Goal: Task Accomplishment & Management: Manage account settings

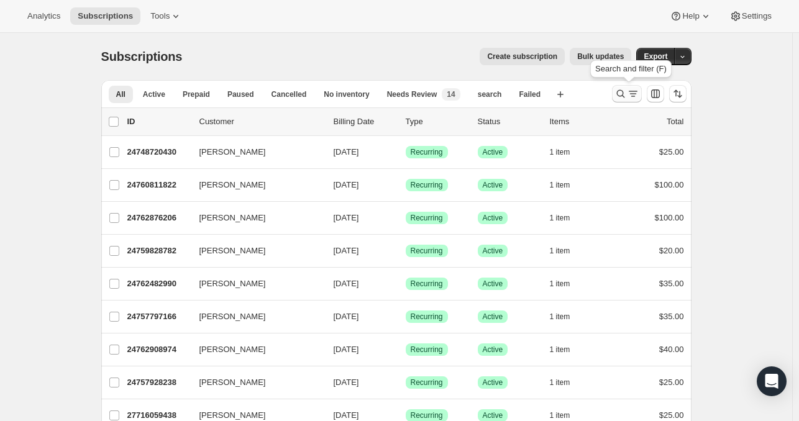
click at [621, 94] on icon "Search and filter results" at bounding box center [621, 94] width 12 height 12
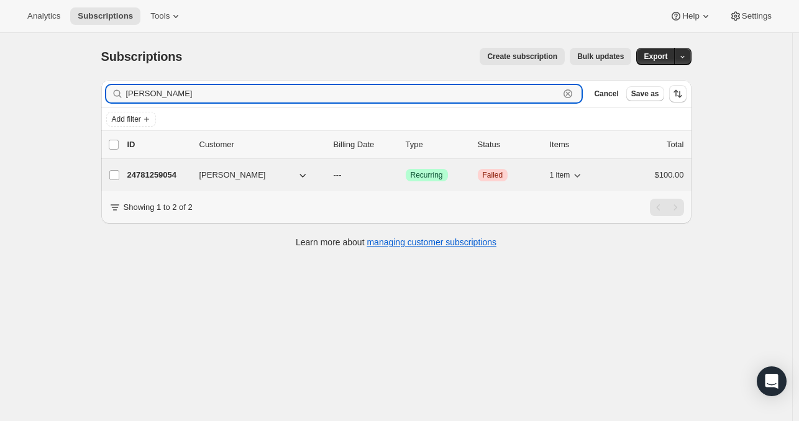
type input "jeff warga"
click at [152, 173] on p "24781259054" at bounding box center [158, 175] width 62 height 12
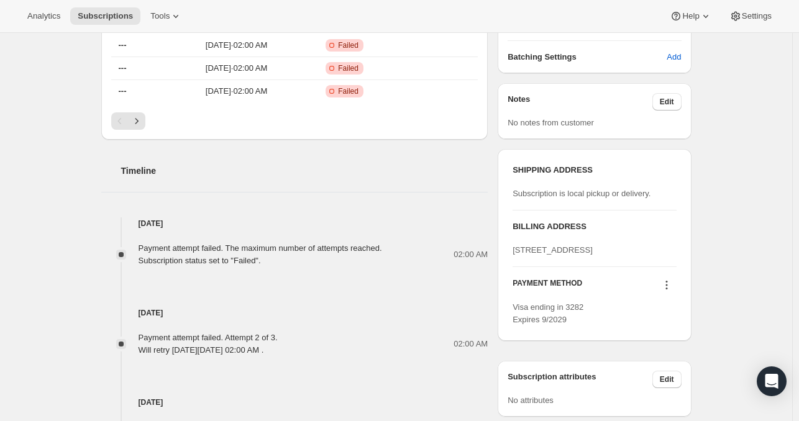
scroll to position [357, 0]
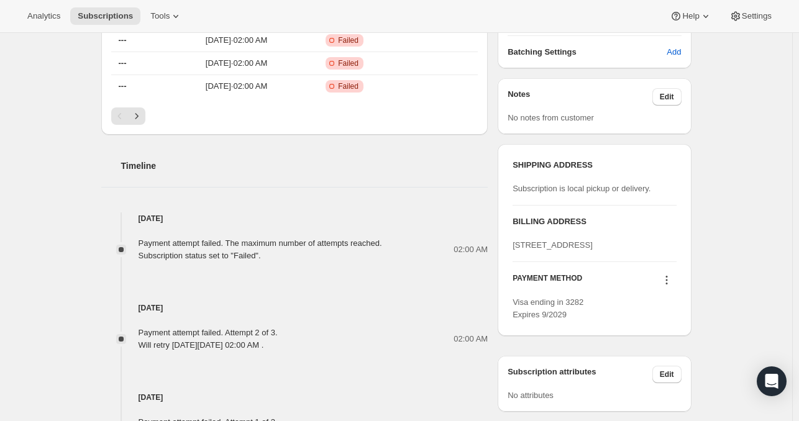
click at [353, 293] on div "Jul 23, 2025 Payment attempt failed. Attempt 2 of 3. Will retry on Sunday, July…" at bounding box center [294, 306] width 387 height 89
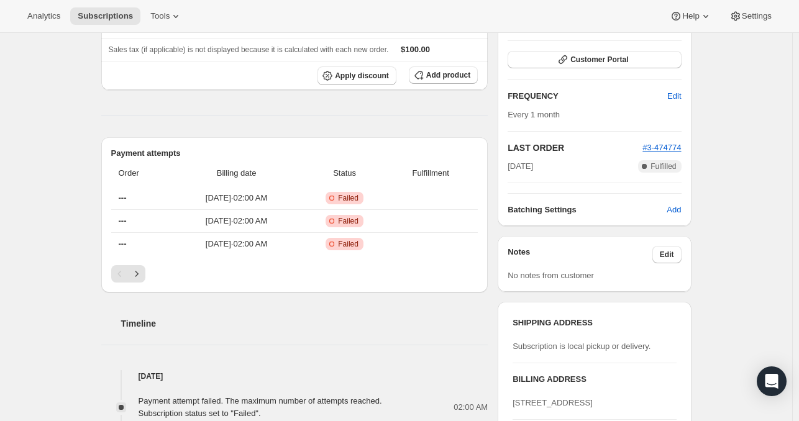
scroll to position [200, 0]
click at [136, 272] on icon "Next" at bounding box center [137, 273] width 12 height 12
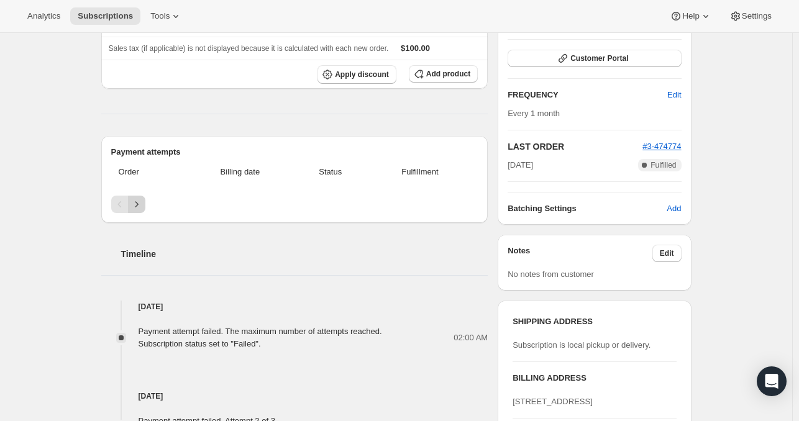
click at [140, 200] on icon "Next" at bounding box center [137, 204] width 12 height 12
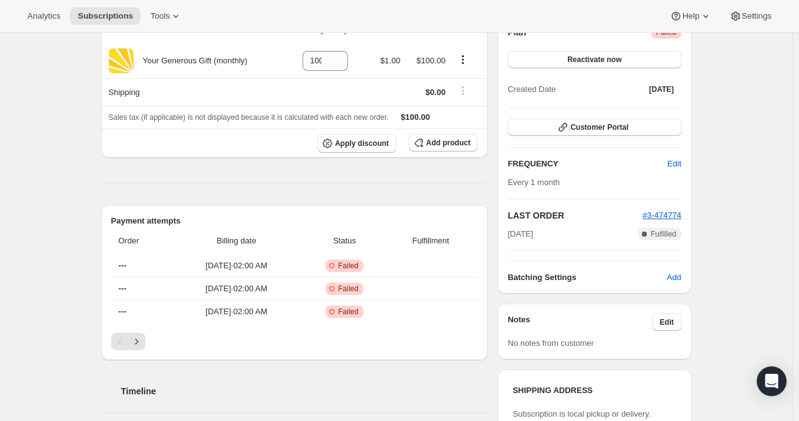
scroll to position [132, 0]
click at [137, 337] on icon "Next" at bounding box center [137, 341] width 12 height 12
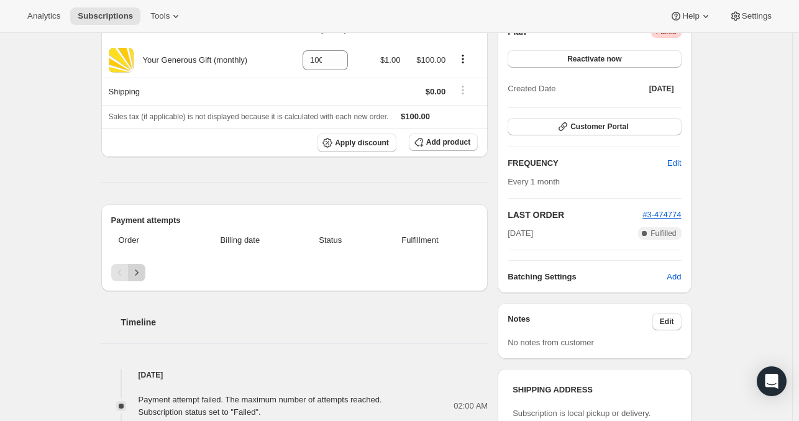
click at [139, 268] on icon "Next" at bounding box center [137, 273] width 12 height 12
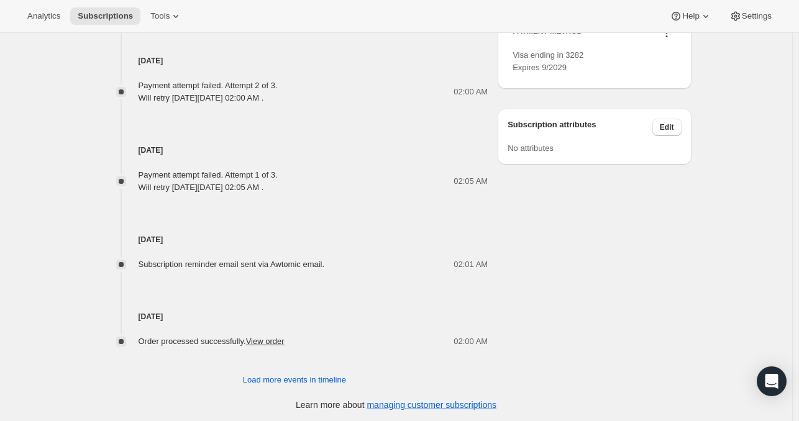
scroll to position [604, 0]
click at [306, 374] on span "Load more events in timeline" at bounding box center [294, 380] width 103 height 12
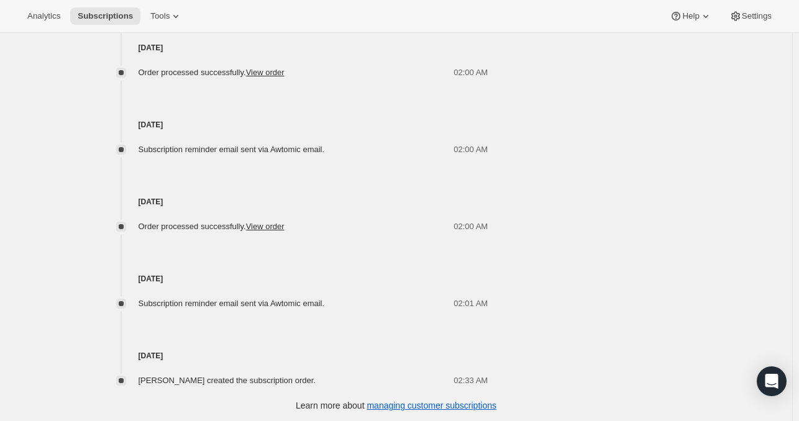
scroll to position [874, 0]
click at [263, 223] on link "View order" at bounding box center [265, 225] width 39 height 9
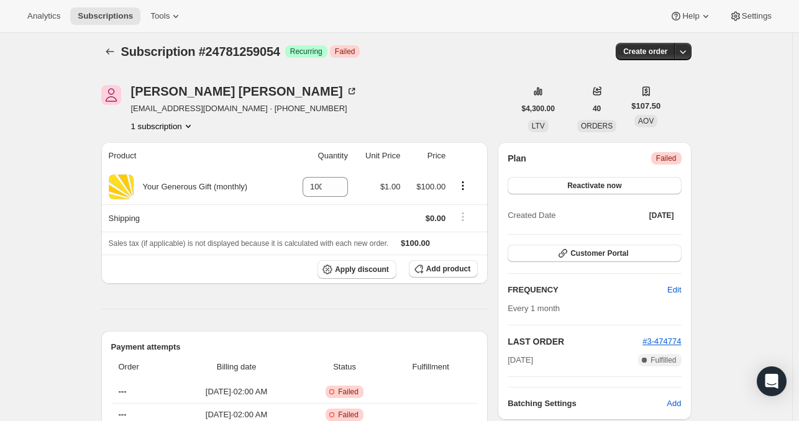
scroll to position [4, 0]
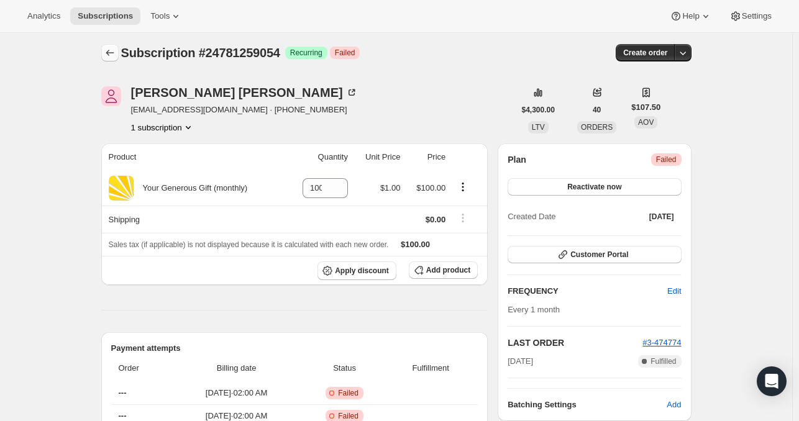
click at [114, 53] on icon "Subscriptions" at bounding box center [110, 53] width 12 height 12
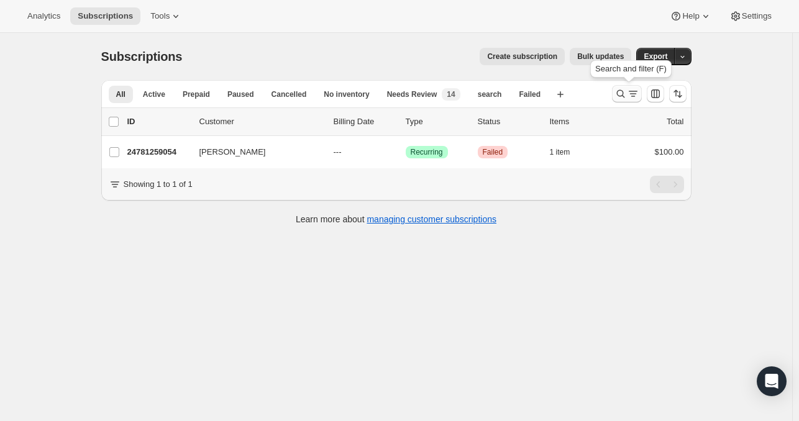
click at [621, 93] on icon "Search and filter results" at bounding box center [621, 94] width 12 height 12
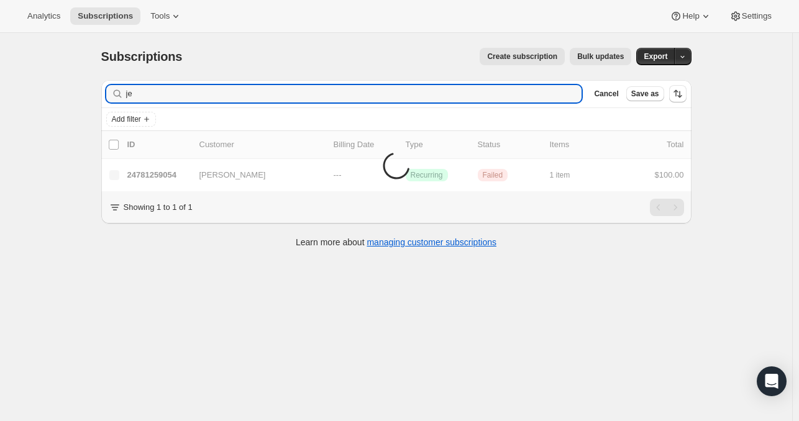
type input "j"
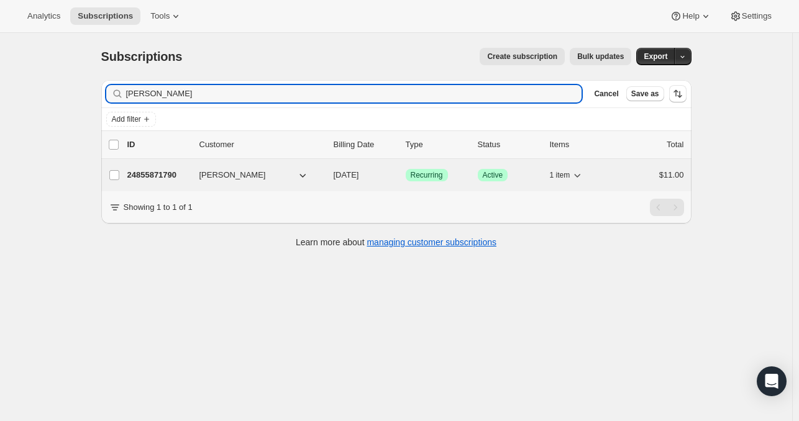
type input "kim offhaus"
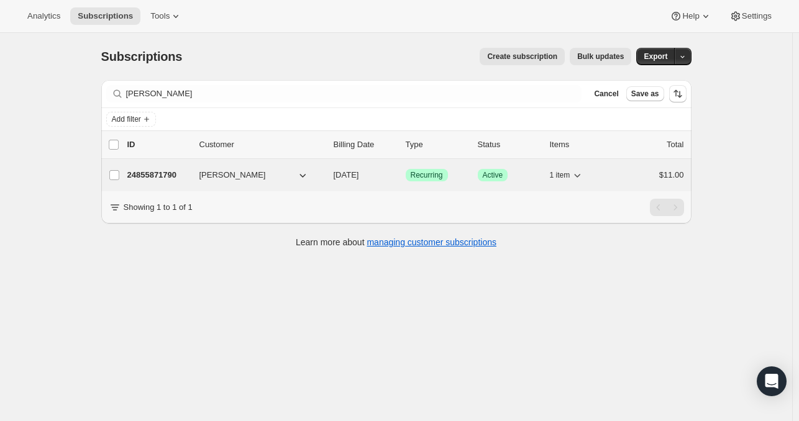
click at [167, 173] on p "24855871790" at bounding box center [158, 175] width 62 height 12
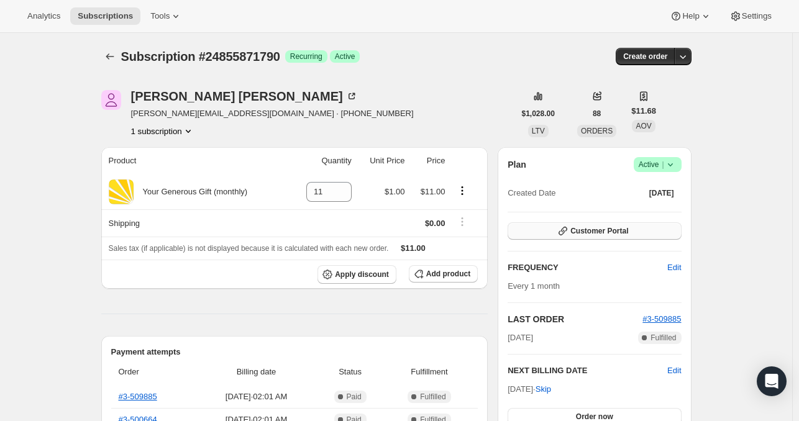
click at [595, 232] on span "Customer Portal" at bounding box center [599, 231] width 58 height 10
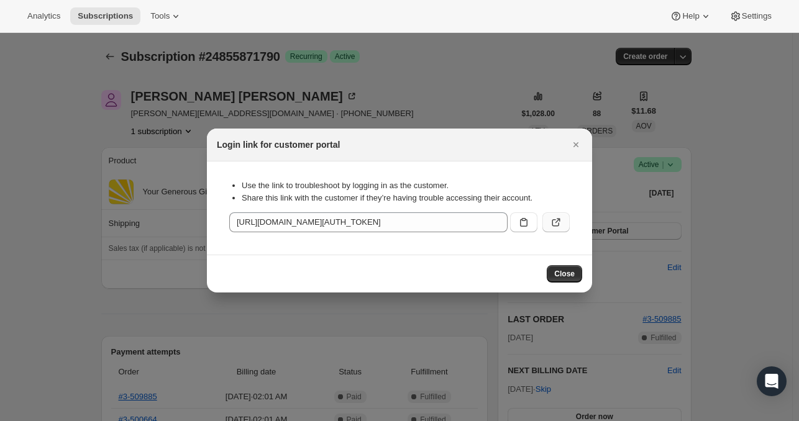
click at [555, 221] on icon ":rqq:" at bounding box center [556, 222] width 12 height 12
click at [577, 146] on icon "Close" at bounding box center [576, 145] width 12 height 12
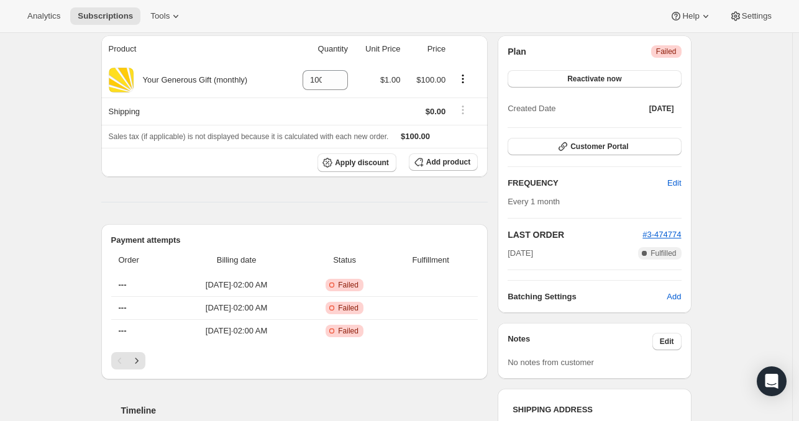
scroll to position [112, 0]
click at [586, 146] on span "Customer Portal" at bounding box center [599, 147] width 58 height 10
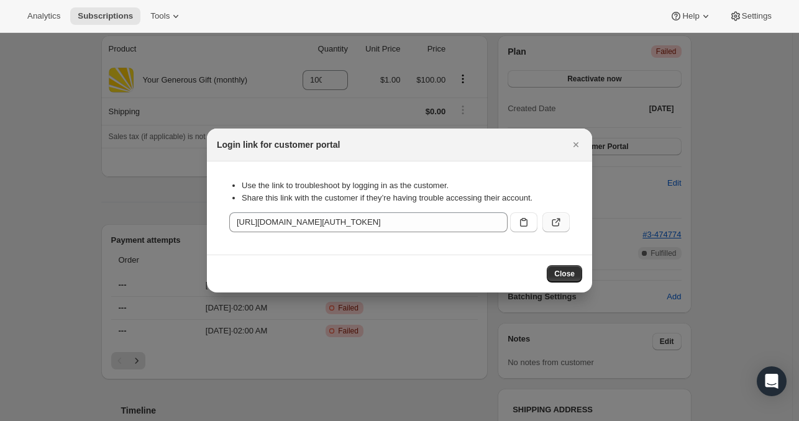
click at [555, 221] on icon ":rbq:" at bounding box center [556, 222] width 12 height 12
click at [574, 144] on icon "Close" at bounding box center [576, 145] width 12 height 12
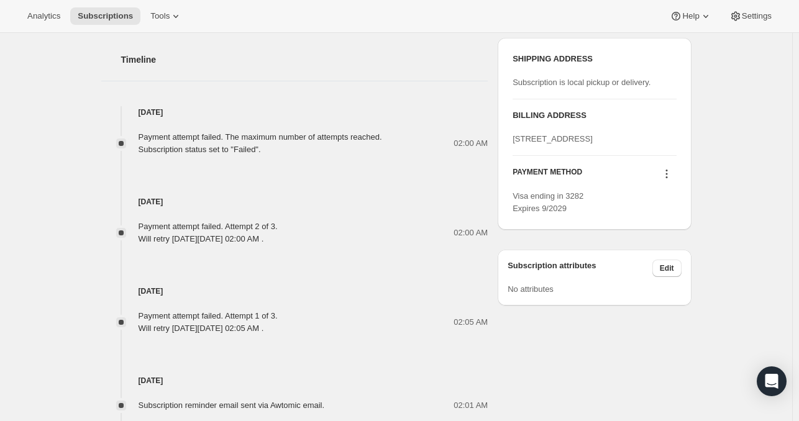
scroll to position [465, 0]
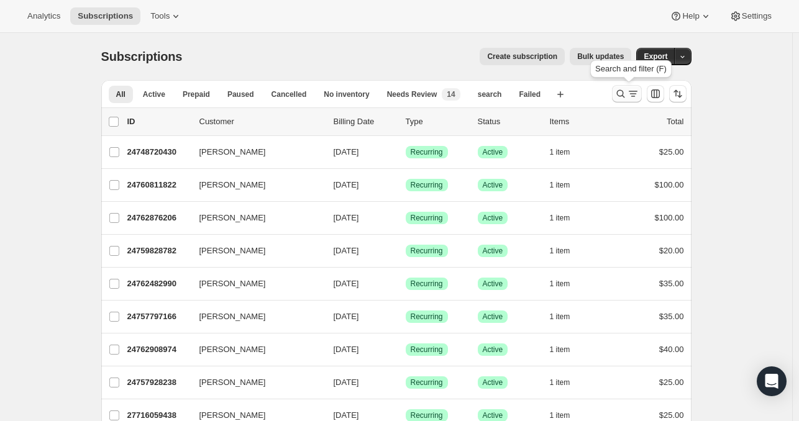
click at [622, 94] on icon "Search and filter results" at bounding box center [621, 94] width 12 height 12
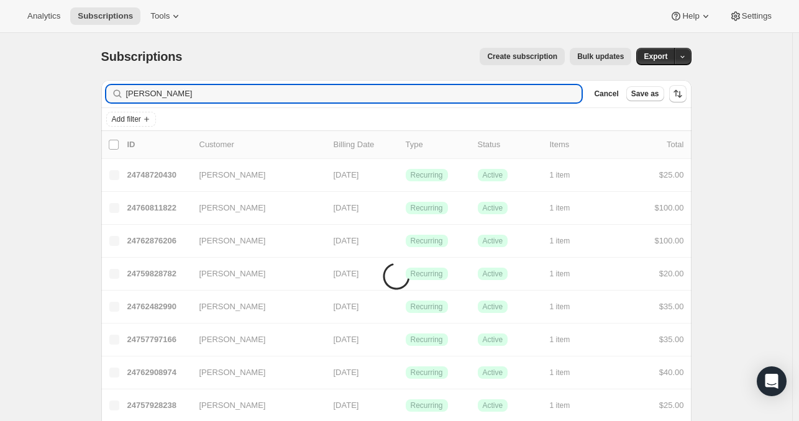
type input "jody meier"
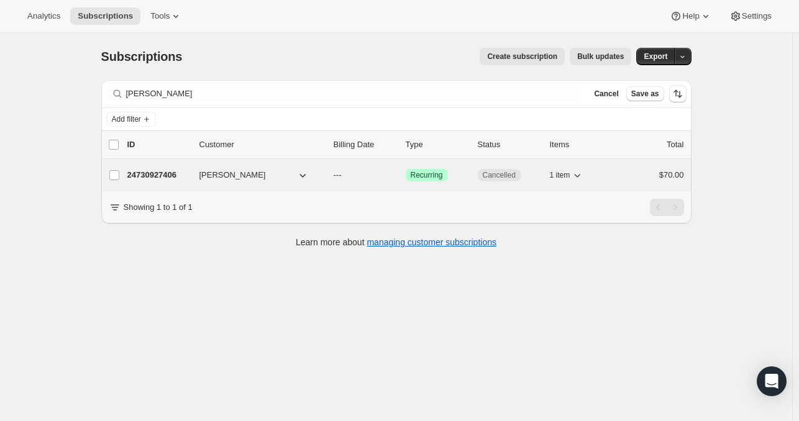
click at [155, 170] on p "24730927406" at bounding box center [158, 175] width 62 height 12
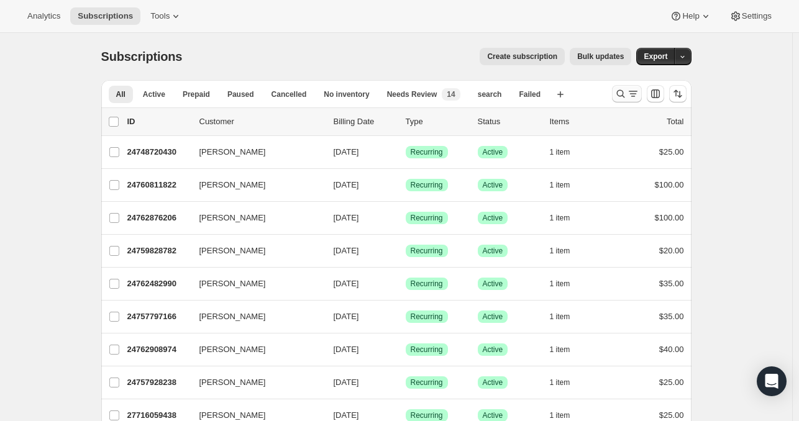
click at [621, 95] on icon "Search and filter results" at bounding box center [621, 94] width 12 height 12
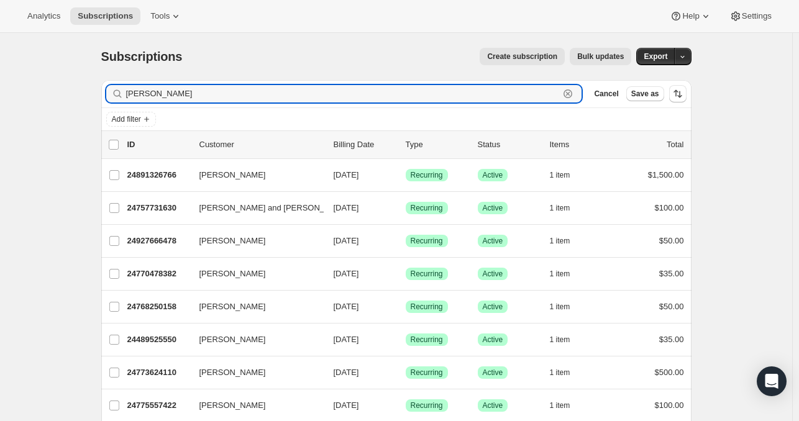
type input "kim offhaus"
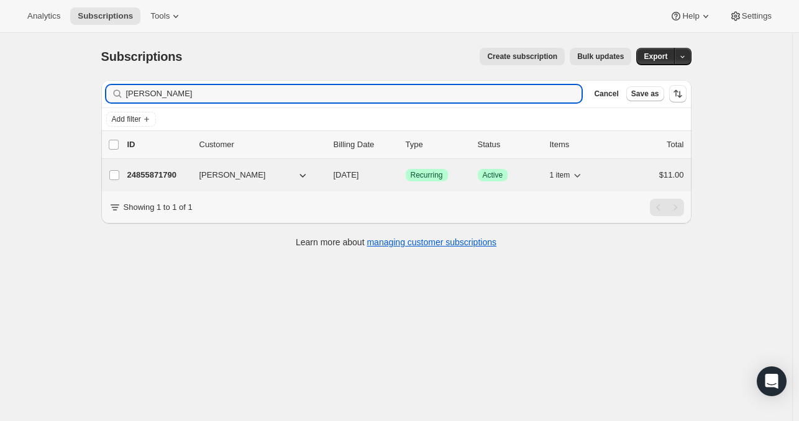
click at [151, 175] on p "24855871790" at bounding box center [158, 175] width 62 height 12
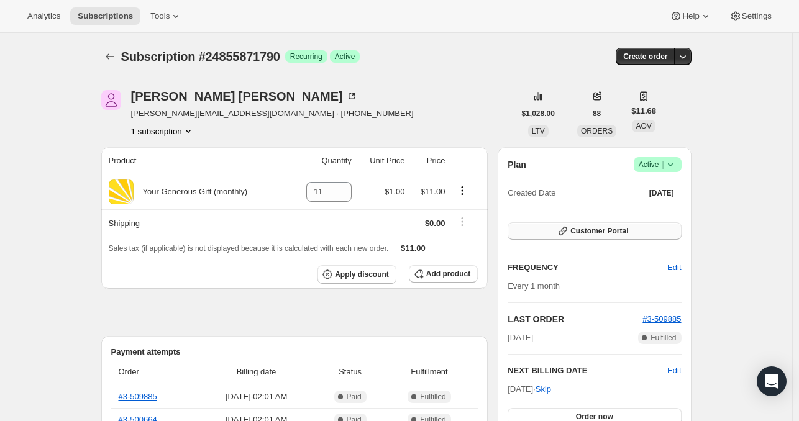
click at [621, 228] on span "Customer Portal" at bounding box center [599, 231] width 58 height 10
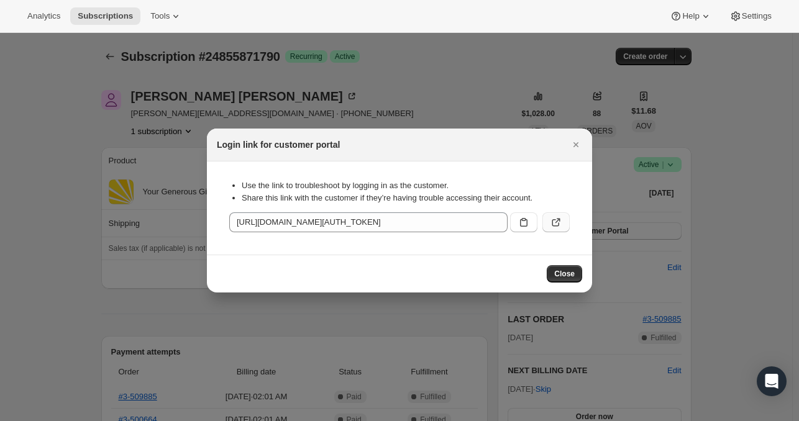
click at [559, 221] on icon ":rc9:" at bounding box center [558, 221] width 5 height 5
click at [568, 277] on span "Close" at bounding box center [564, 274] width 21 height 10
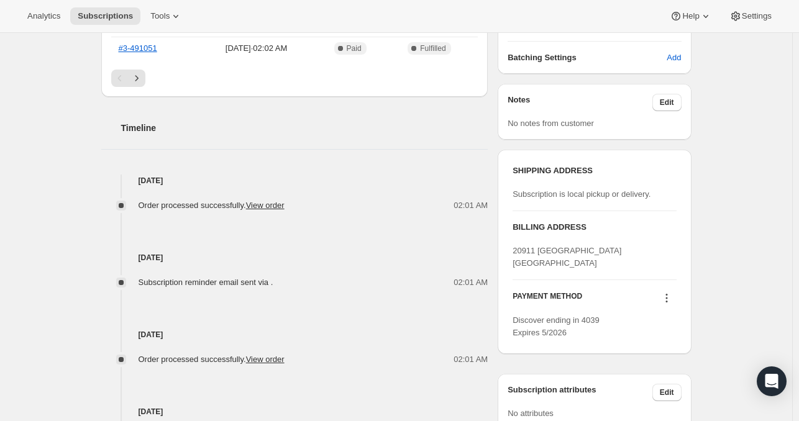
scroll to position [395, 0]
click at [670, 304] on icon at bounding box center [667, 297] width 12 height 12
click at [661, 356] on span "Select payment method" at bounding box center [668, 353] width 85 height 9
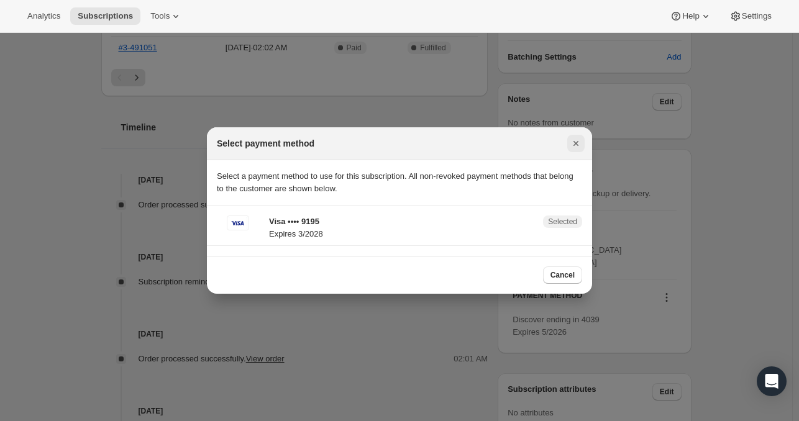
click at [574, 145] on icon "Close" at bounding box center [576, 143] width 12 height 12
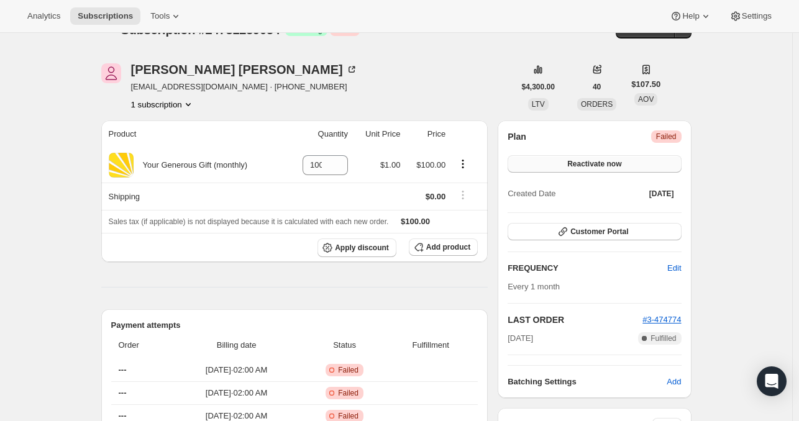
scroll to position [29, 0]
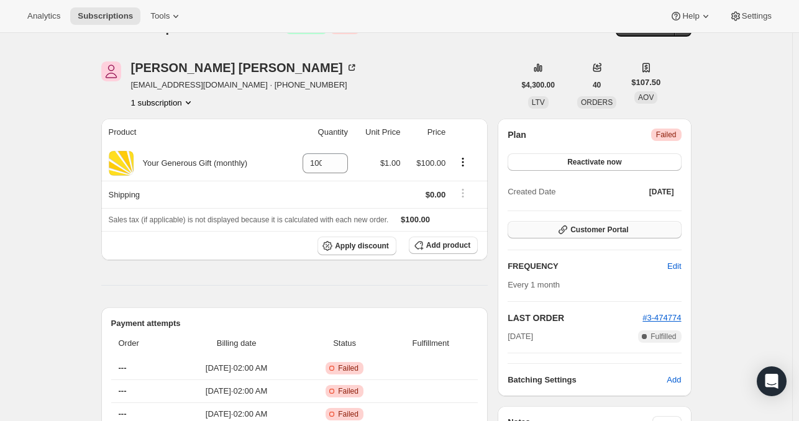
click at [605, 231] on span "Customer Portal" at bounding box center [599, 230] width 58 height 10
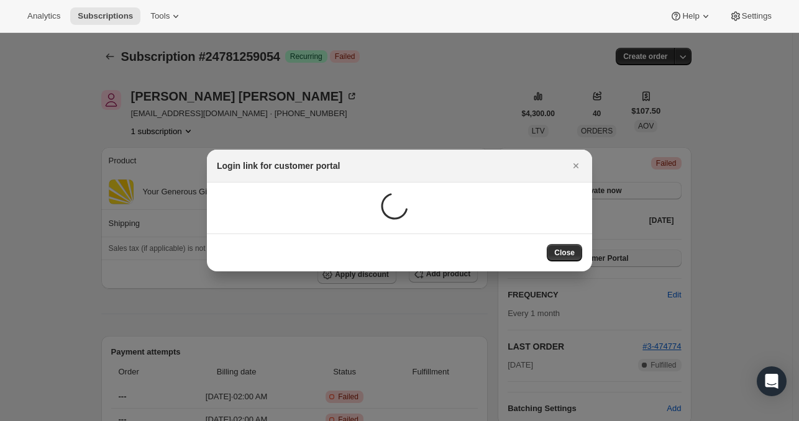
scroll to position [0, 0]
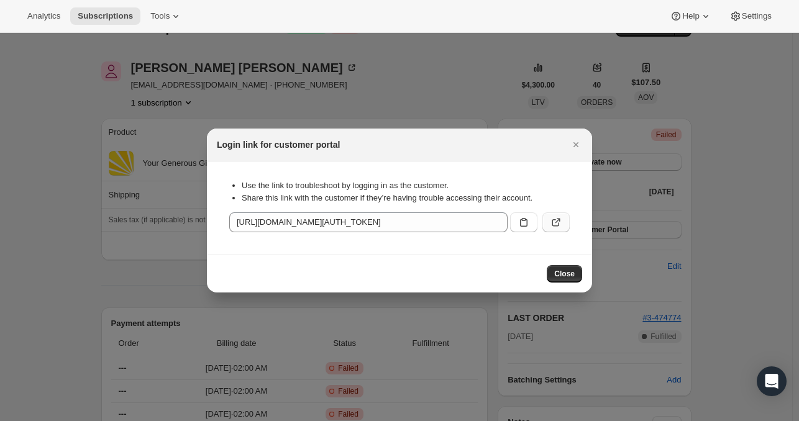
click at [556, 223] on icon ":rbq:" at bounding box center [556, 222] width 12 height 12
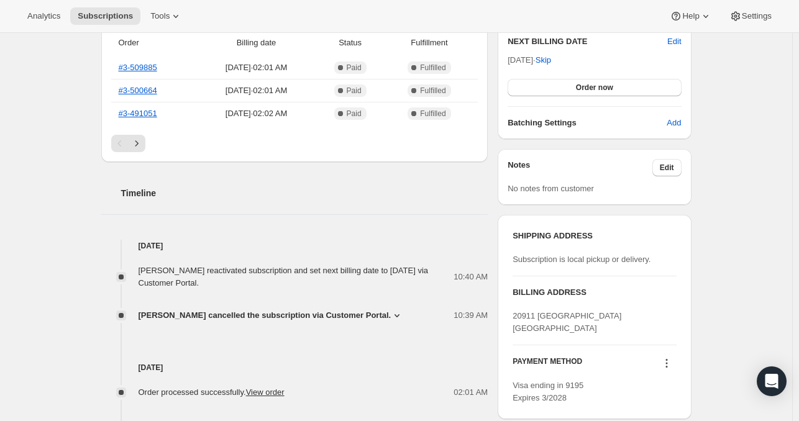
scroll to position [521, 0]
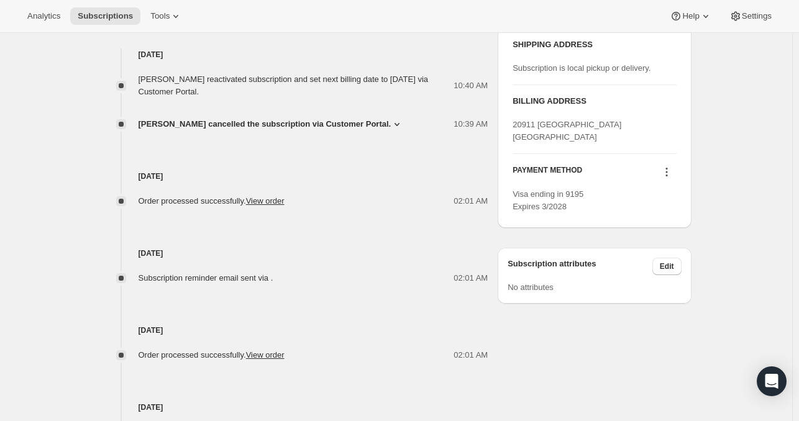
click at [670, 178] on icon at bounding box center [667, 172] width 12 height 12
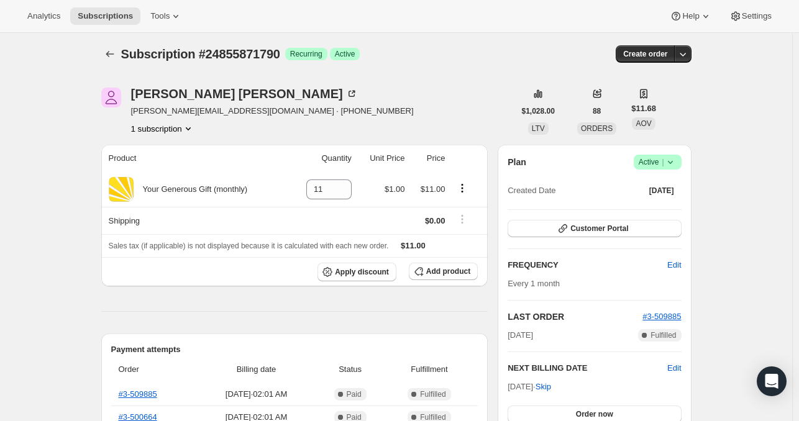
scroll to position [4, 0]
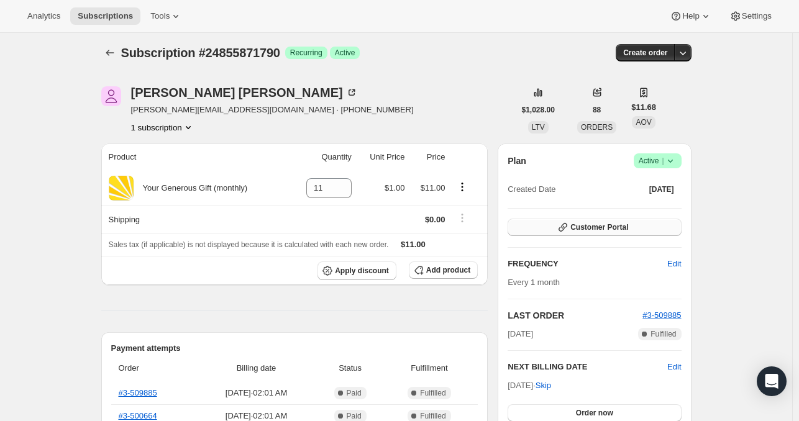
click at [587, 229] on span "Customer Portal" at bounding box center [599, 227] width 58 height 10
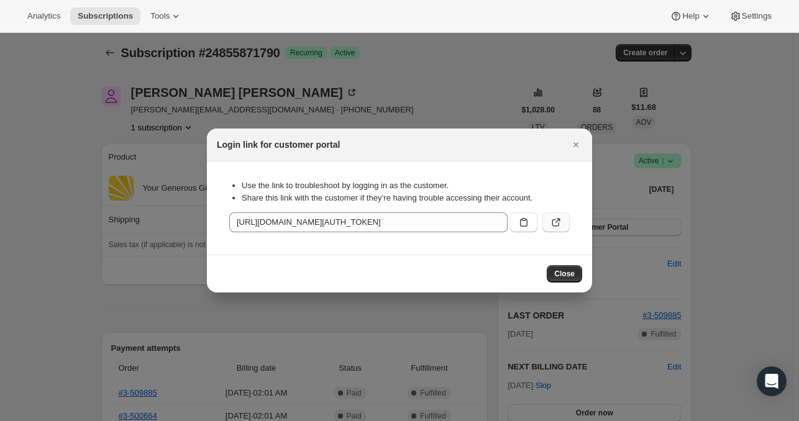
click at [559, 224] on icon ":r1h:" at bounding box center [556, 222] width 12 height 12
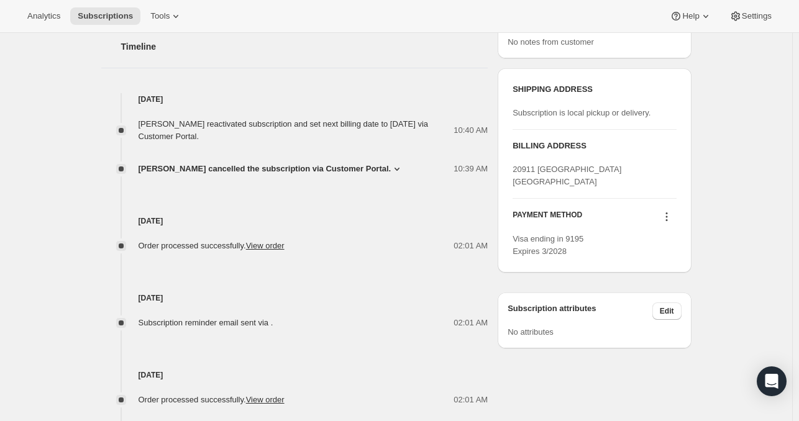
scroll to position [477, 0]
click at [666, 222] on icon at bounding box center [667, 216] width 12 height 12
click at [664, 273] on span "Select payment method" at bounding box center [668, 271] width 85 height 9
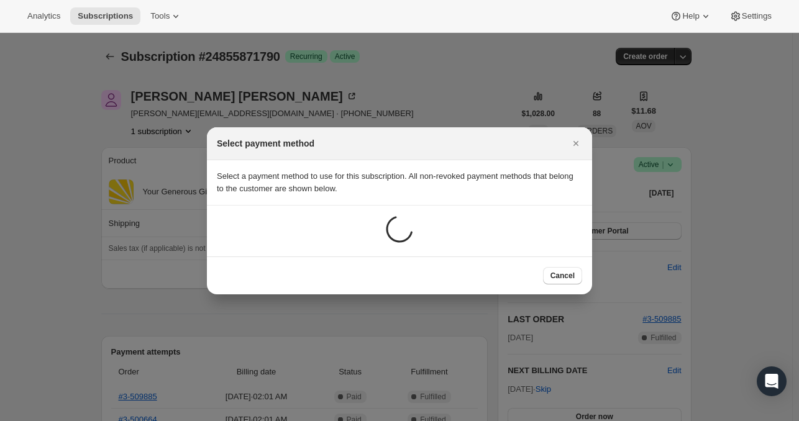
scroll to position [0, 0]
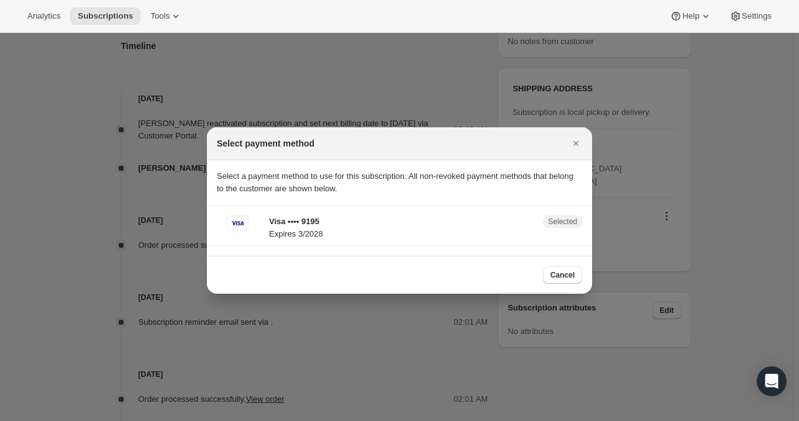
click at [560, 226] on span "Selected" at bounding box center [562, 222] width 29 height 10
click at [573, 145] on icon "Close" at bounding box center [576, 143] width 12 height 12
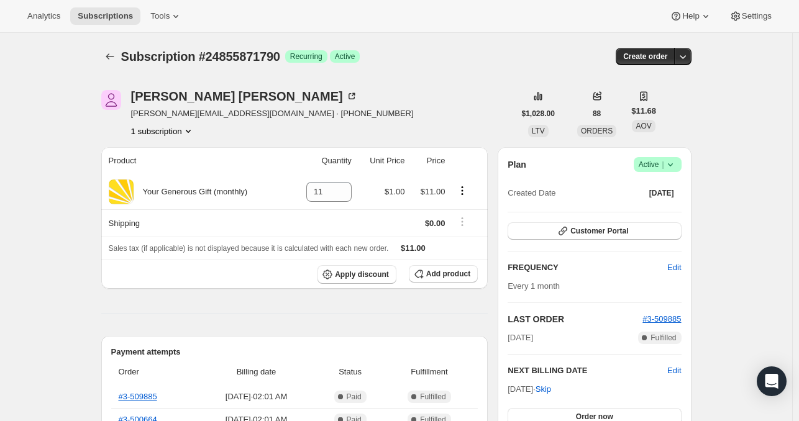
scroll to position [477, 0]
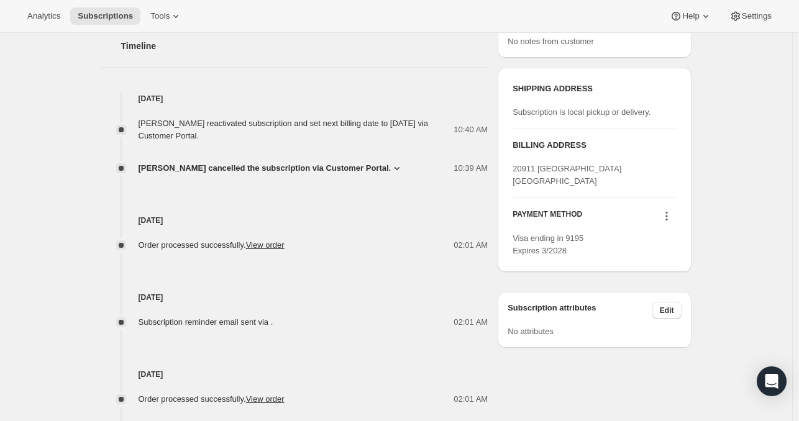
click at [668, 222] on icon at bounding box center [667, 216] width 12 height 12
click at [658, 296] on span "Add credit card" at bounding box center [653, 292] width 54 height 9
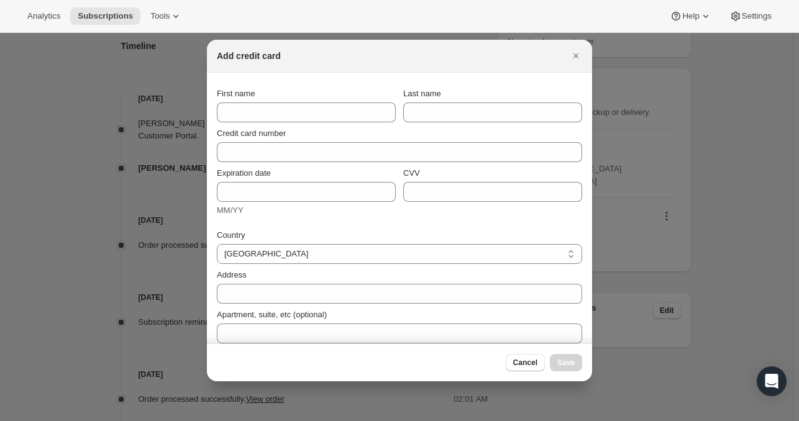
scroll to position [0, 0]
click at [272, 258] on select "Afghanistan Aland Islands Albania Algeria Andorra Angola Anguilla Antigua And B…" at bounding box center [399, 254] width 365 height 20
select select "US"
click at [217, 244] on select "Afghanistan Aland Islands Albania Algeria Andorra Angola Anguilla Antigua And B…" at bounding box center [399, 254] width 365 height 20
select select "AL"
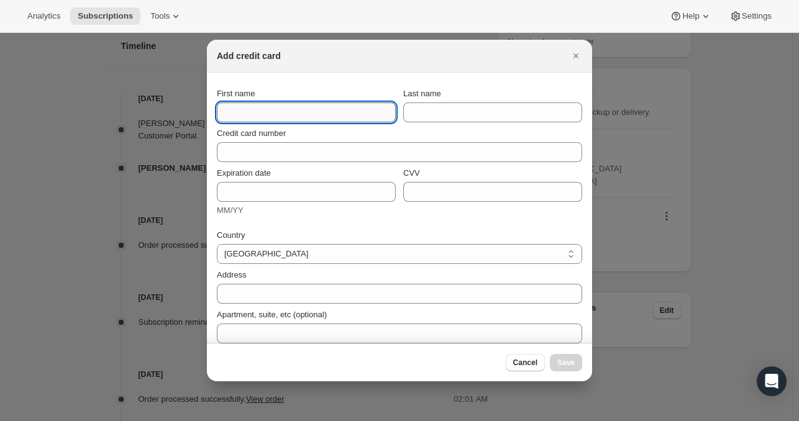
click at [235, 120] on input "First name" at bounding box center [306, 113] width 179 height 20
type input "Kimberley"
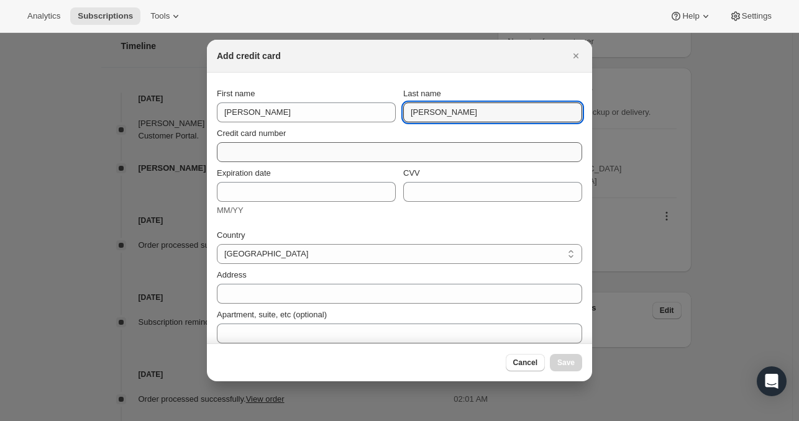
type input "[PERSON_NAME]"
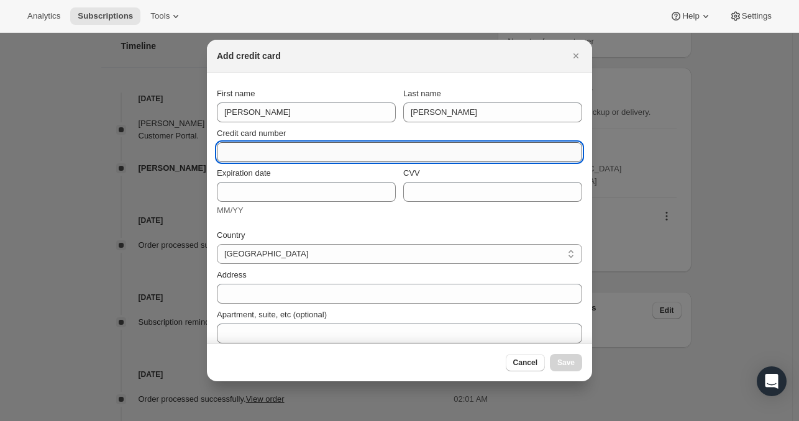
click at [239, 149] on input "Credit card number" at bounding box center [394, 152] width 355 height 20
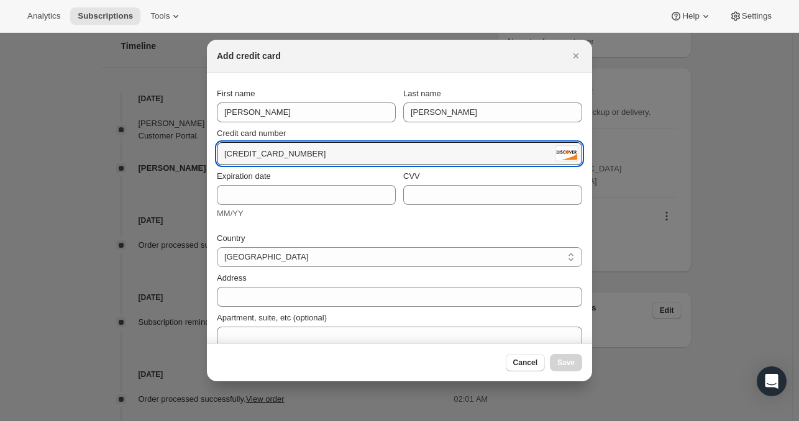
type input "6011 0144 7110 4039"
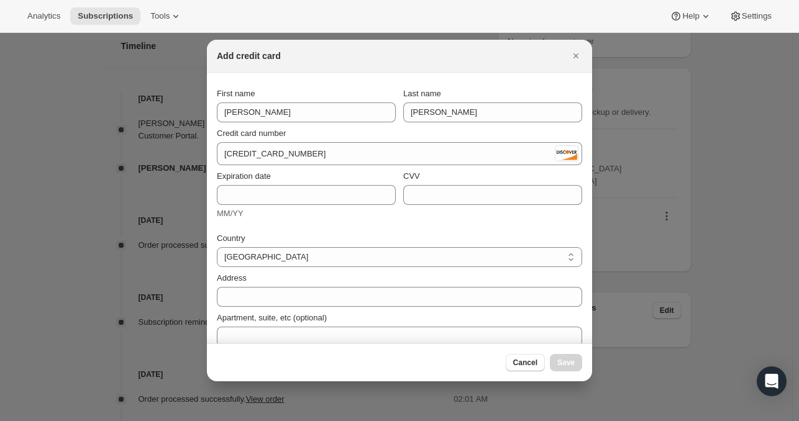
click at [239, 205] on div "Expiration date MM/YY" at bounding box center [306, 195] width 179 height 50
click at [243, 198] on input "Expiration date" at bounding box center [306, 195] width 179 height 20
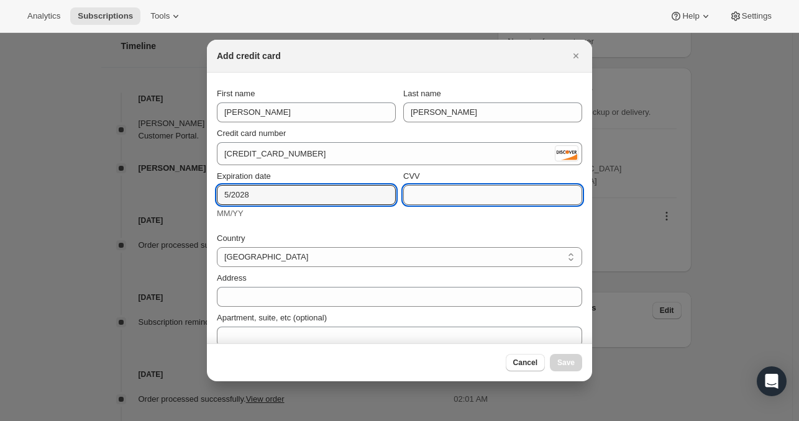
click at [445, 192] on input "CVV" at bounding box center [492, 195] width 179 height 20
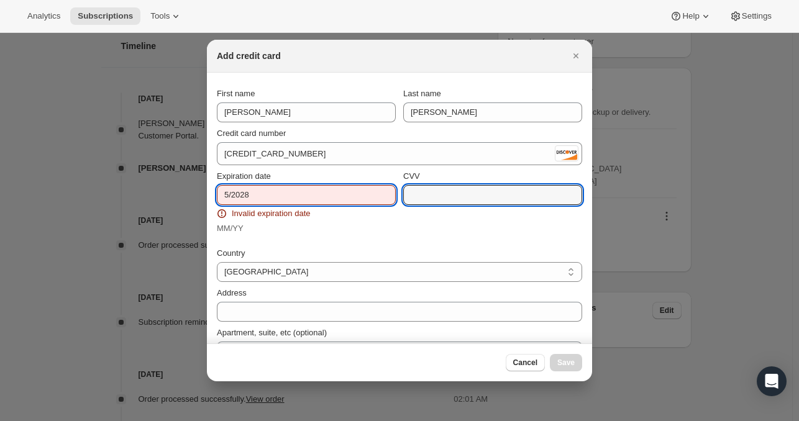
click at [268, 194] on input "5/2028" at bounding box center [306, 195] width 179 height 20
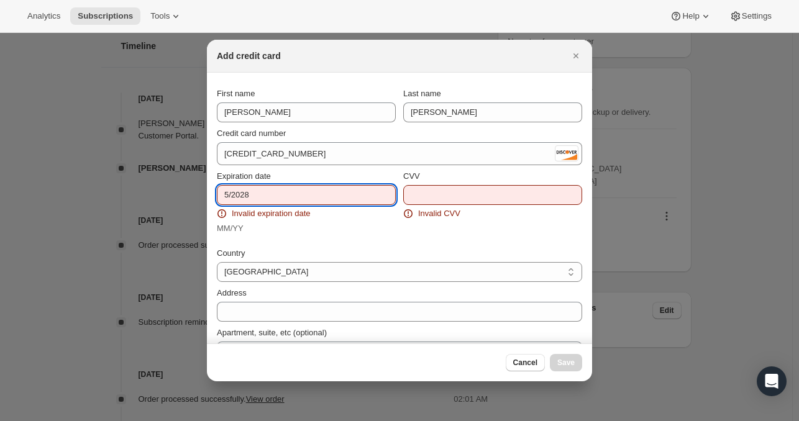
click at [221, 193] on input "5/2028" at bounding box center [306, 195] width 179 height 20
type input "05/2028"
click at [417, 193] on input "CVV" at bounding box center [492, 195] width 179 height 20
click at [254, 198] on input "05/2028" at bounding box center [306, 195] width 179 height 20
drag, startPoint x: 257, startPoint y: 195, endPoint x: 216, endPoint y: 193, distance: 41.7
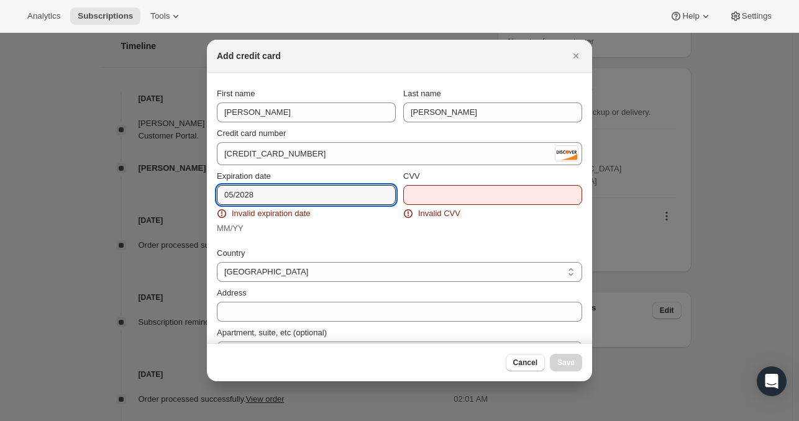
click at [216, 193] on section "First name Kimberley Last name Offhaus Credit card number 6011 0144 7110 4039 D…" at bounding box center [399, 262] width 385 height 378
click at [413, 241] on div "Country Afghanistan Aland Islands Albania Algeria Andorra Angola Anguilla Antig…" at bounding box center [399, 340] width 365 height 201
click at [241, 197] on input "Expiration date" at bounding box center [306, 195] width 179 height 20
type input "0528"
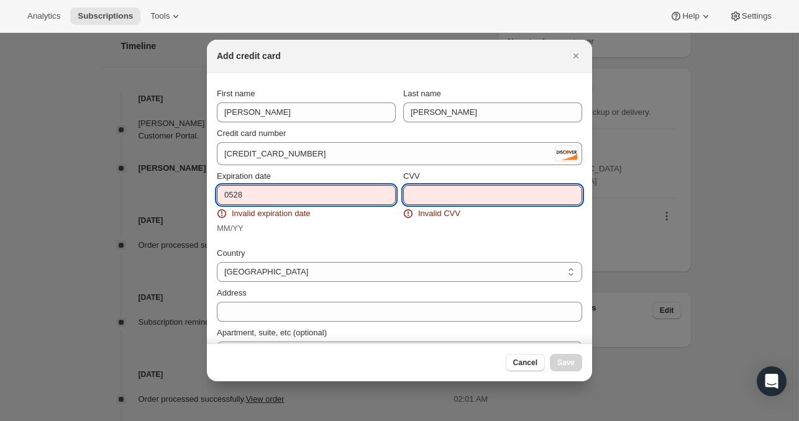
click at [406, 194] on input "CVV" at bounding box center [492, 195] width 179 height 20
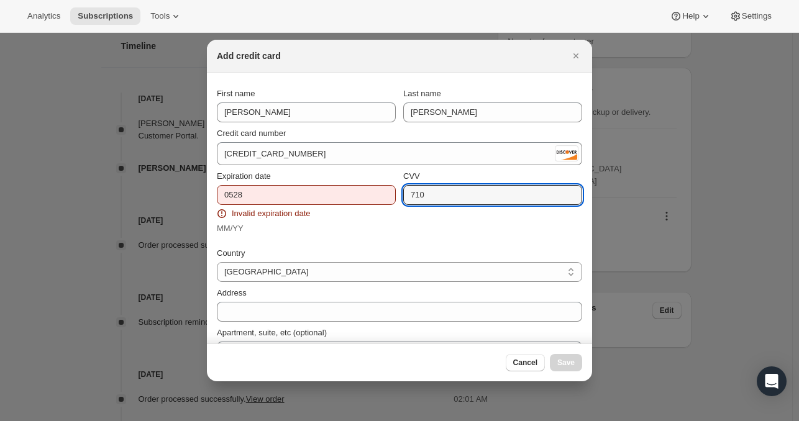
type input "710"
click at [380, 220] on div "Expiration date 0528 Invalid expiration date MM/YY" at bounding box center [306, 202] width 179 height 65
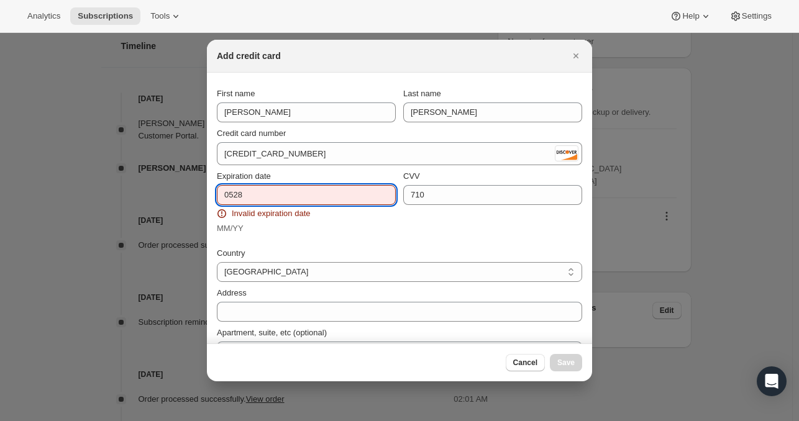
click at [231, 191] on input "0528" at bounding box center [306, 195] width 179 height 20
type input "28"
drag, startPoint x: 244, startPoint y: 196, endPoint x: 122, endPoint y: 185, distance: 123.0
type input "5"
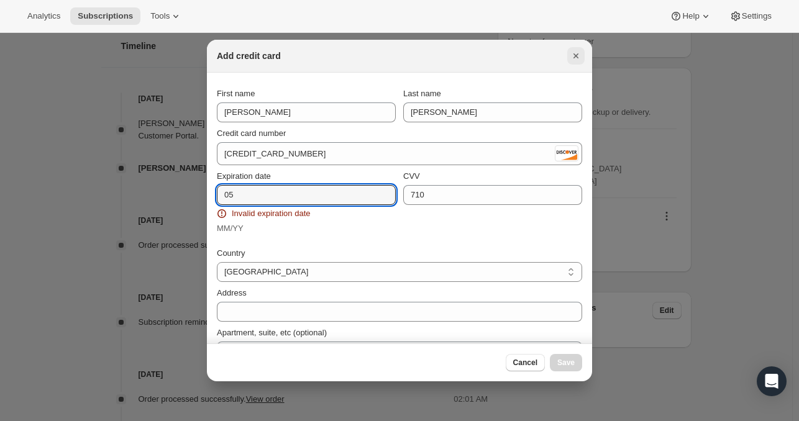
type input "05"
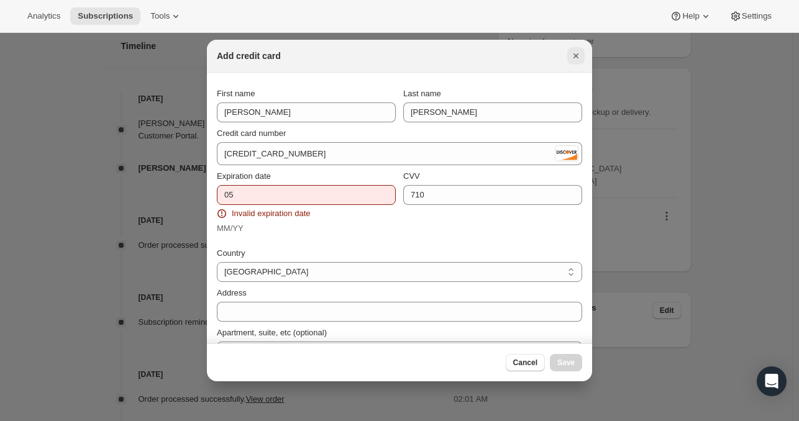
click at [575, 55] on icon "Close" at bounding box center [576, 55] width 5 height 5
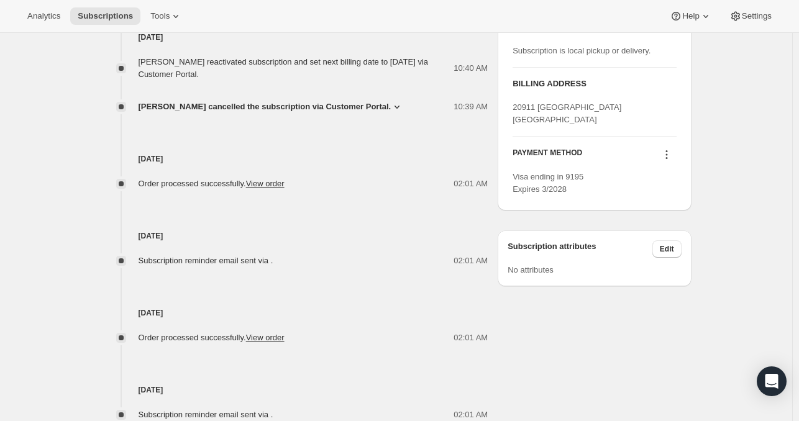
scroll to position [539, 0]
click at [669, 160] on icon at bounding box center [667, 154] width 12 height 12
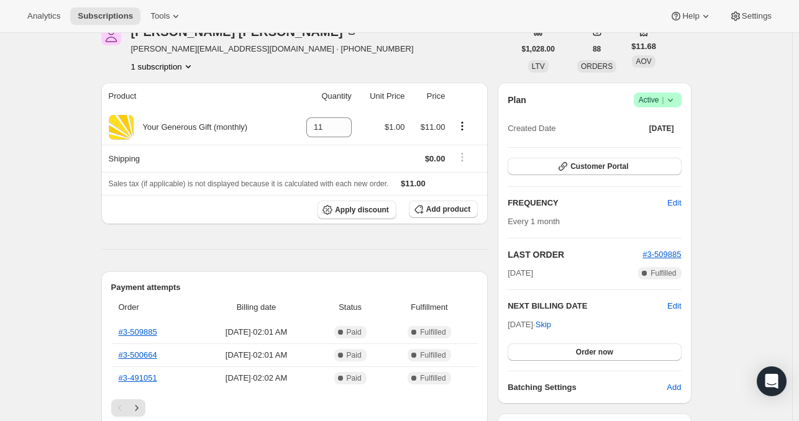
scroll to position [0, 0]
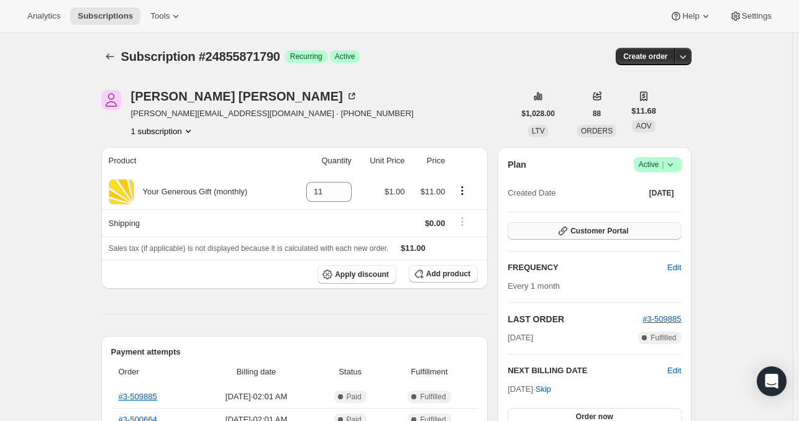
click at [599, 232] on span "Customer Portal" at bounding box center [599, 231] width 58 height 10
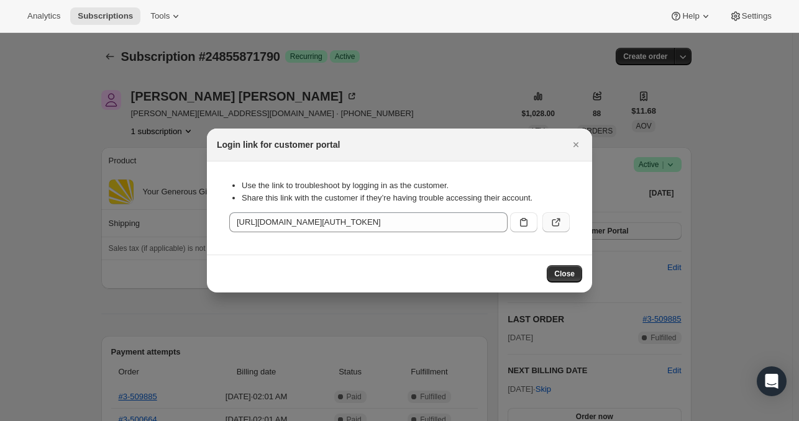
click at [564, 223] on button ":r1h:" at bounding box center [556, 223] width 27 height 20
click at [577, 140] on icon "Close" at bounding box center [576, 145] width 12 height 12
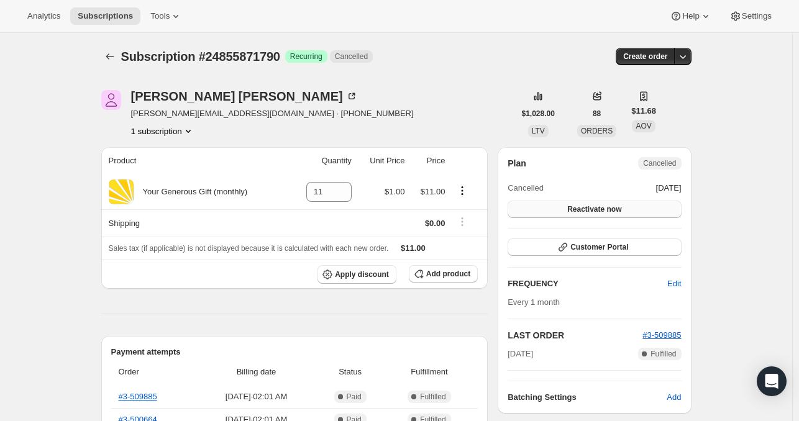
click at [593, 209] on span "Reactivate now" at bounding box center [594, 209] width 54 height 10
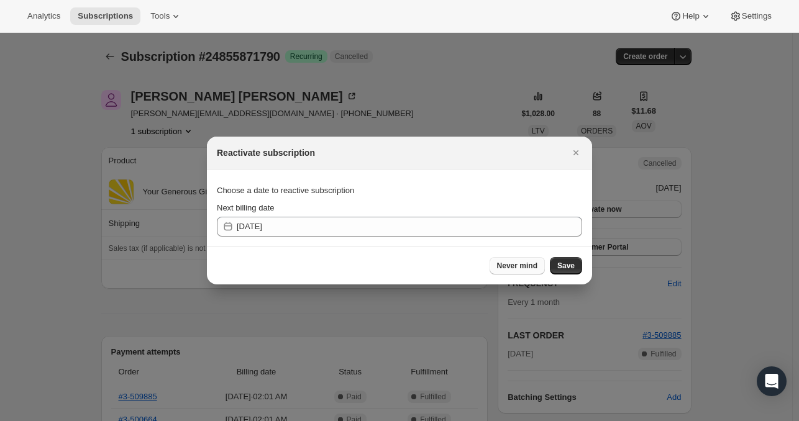
click at [507, 266] on span "Never mind" at bounding box center [517, 266] width 40 height 10
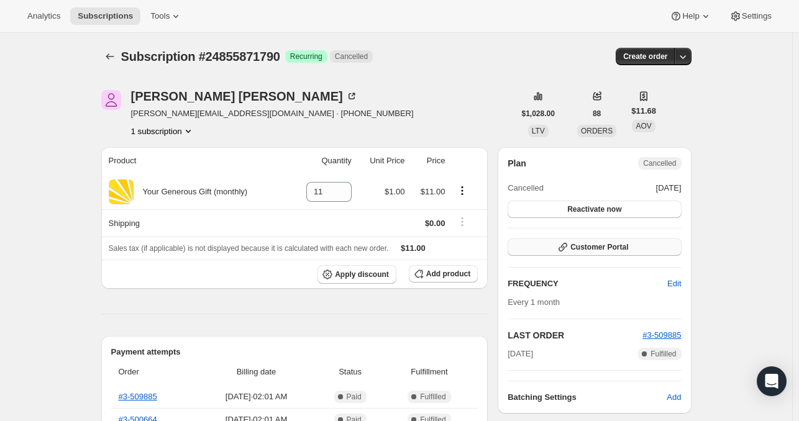
click at [603, 248] on span "Customer Portal" at bounding box center [599, 247] width 58 height 10
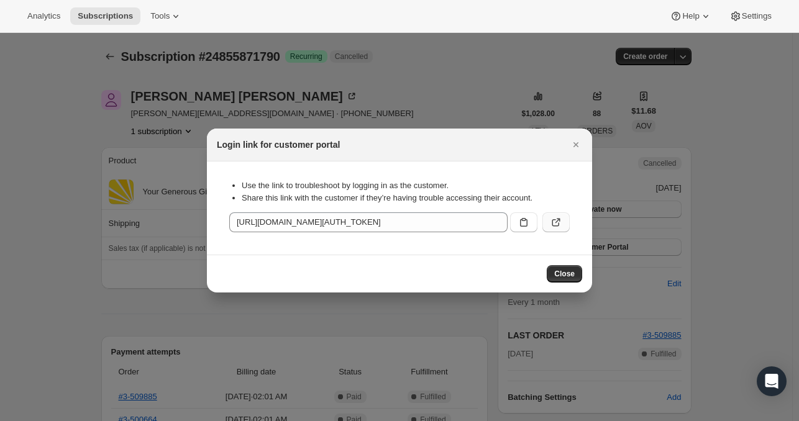
click at [556, 224] on icon ":r1b:" at bounding box center [556, 222] width 12 height 12
